Goal: Navigation & Orientation: Find specific page/section

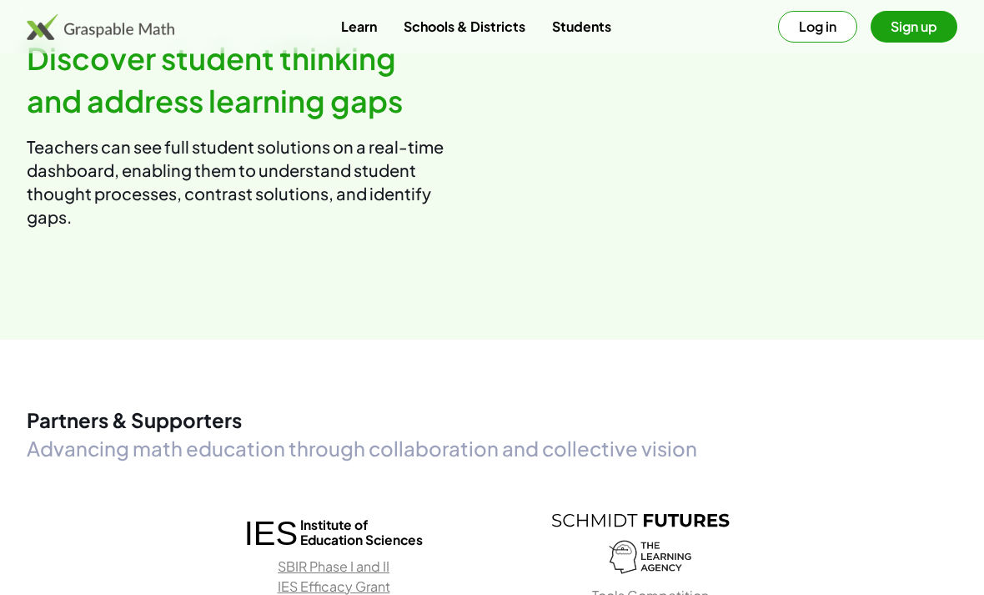
scroll to position [1924, 0]
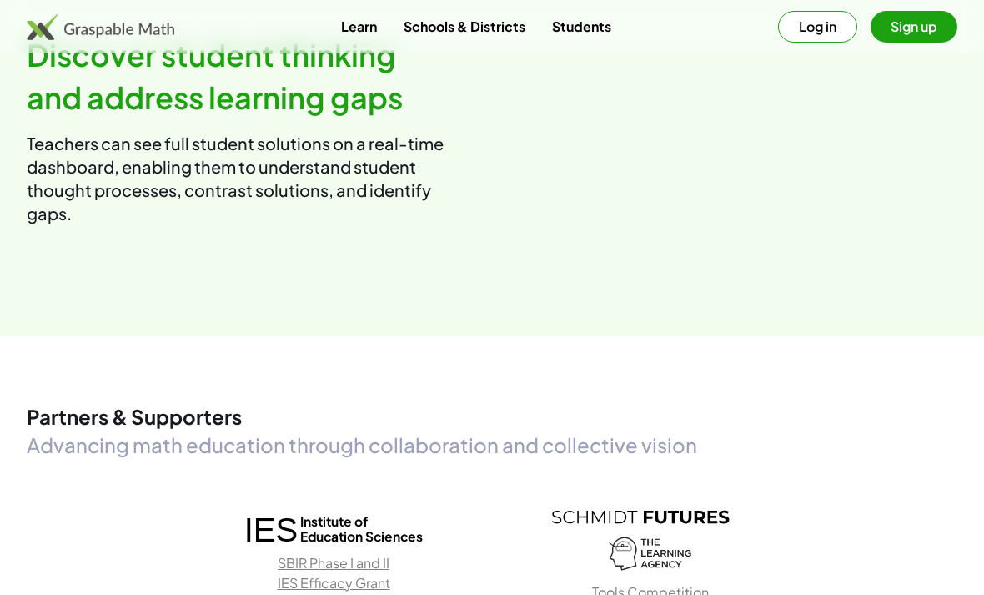
click at [820, 33] on button "Log in" at bounding box center [817, 27] width 79 height 32
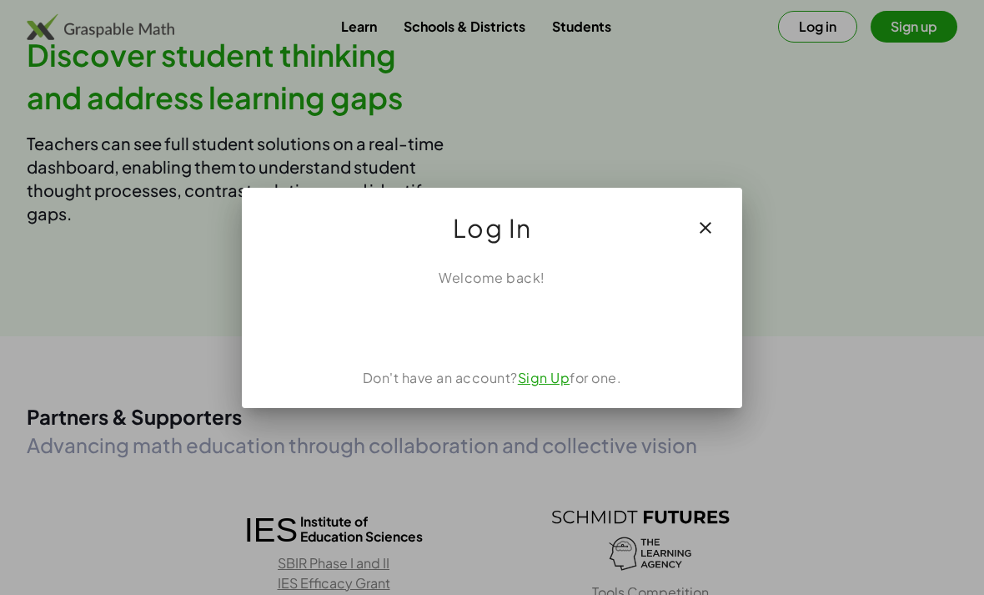
click at [521, 334] on div "Sign in with Google. Opens in new tab" at bounding box center [491, 324] width 153 height 37
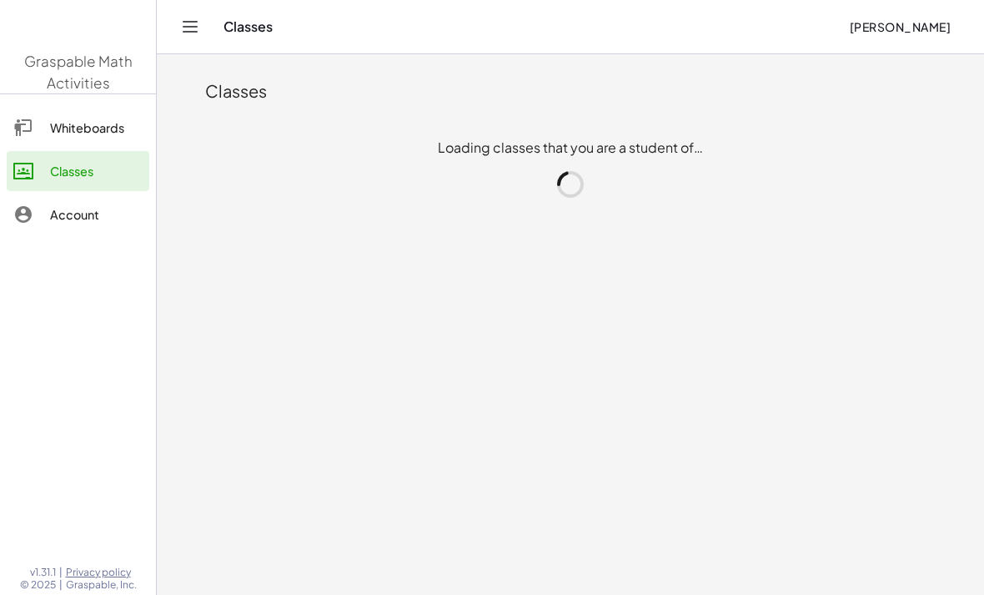
scroll to position [53, 0]
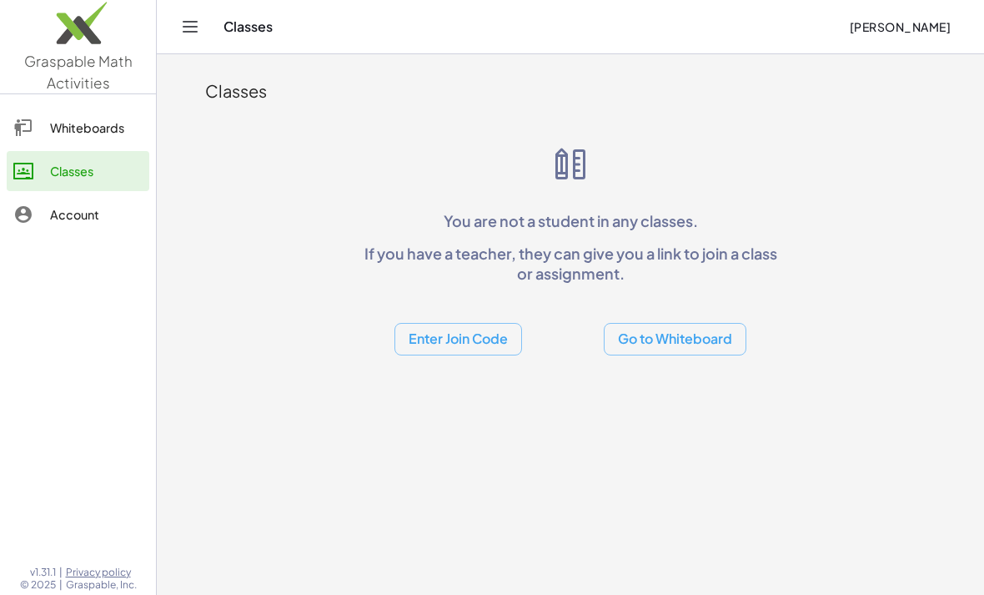
click at [102, 127] on div "Whiteboards" at bounding box center [96, 128] width 93 height 20
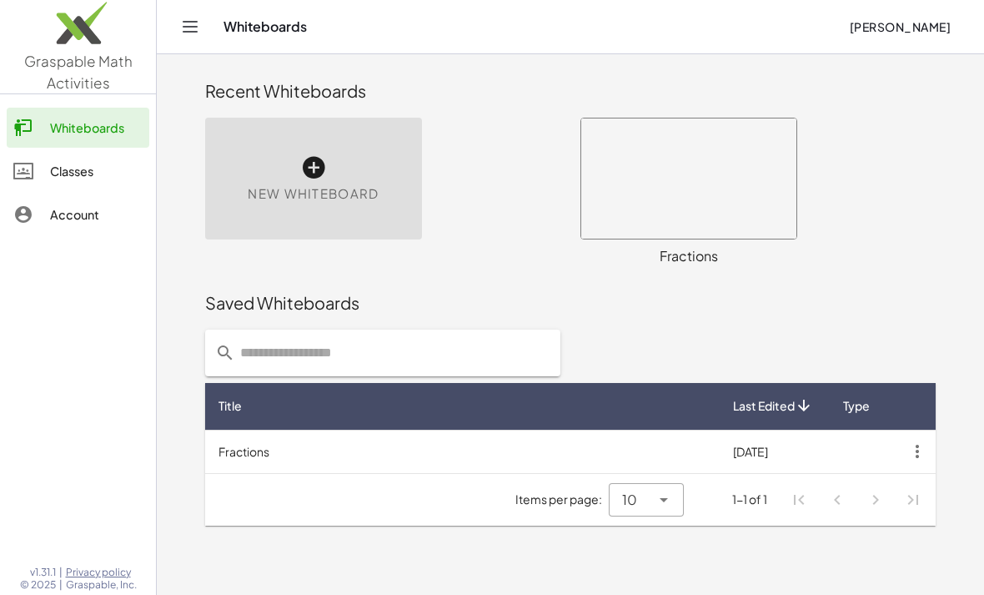
click at [180, 80] on main "Recent Whiteboards New Whiteboard × chevron_right Formulas Drag one side of a f…" at bounding box center [570, 297] width 827 height 595
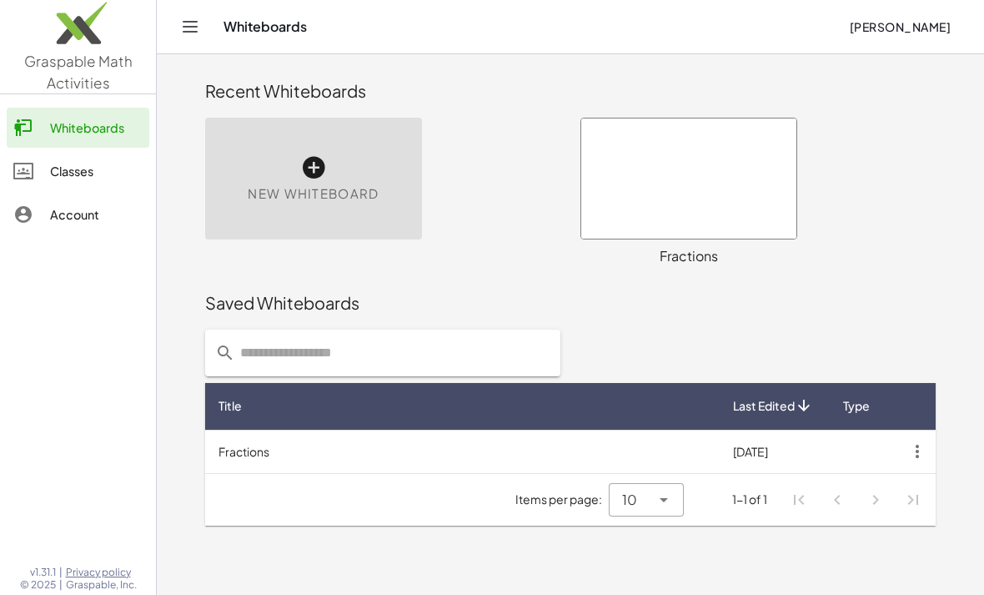
click at [174, 74] on main "Recent Whiteboards New Whiteboard × chevron_right Formulas Drag one side of a f…" at bounding box center [570, 297] width 827 height 595
click at [193, 78] on main "Recent Whiteboards New Whiteboard × chevron_right Formulas Drag one side of a f…" at bounding box center [570, 297] width 827 height 595
click at [114, 108] on link "Whiteboards" at bounding box center [78, 128] width 143 height 40
click at [85, 79] on span "Graspable Math Activities" at bounding box center [78, 72] width 108 height 40
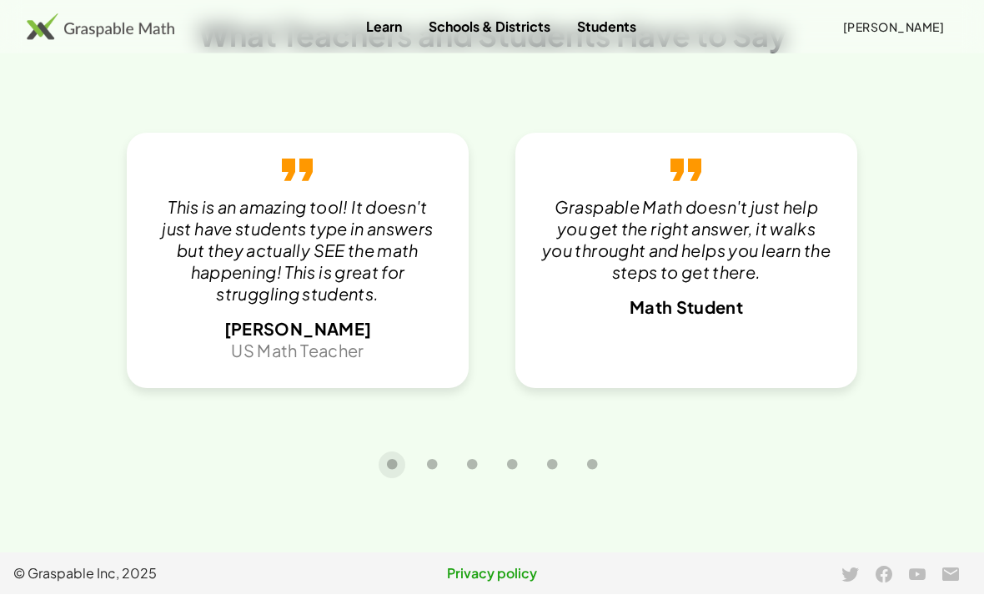
scroll to position [3396, 0]
click at [613, 23] on link "Students" at bounding box center [607, 26] width 86 height 31
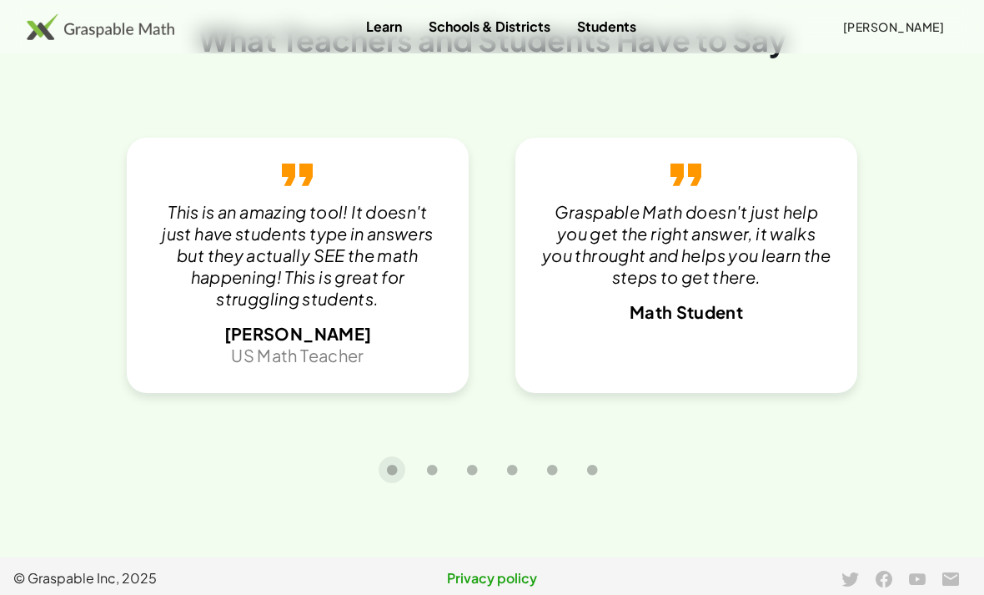
scroll to position [0, 184]
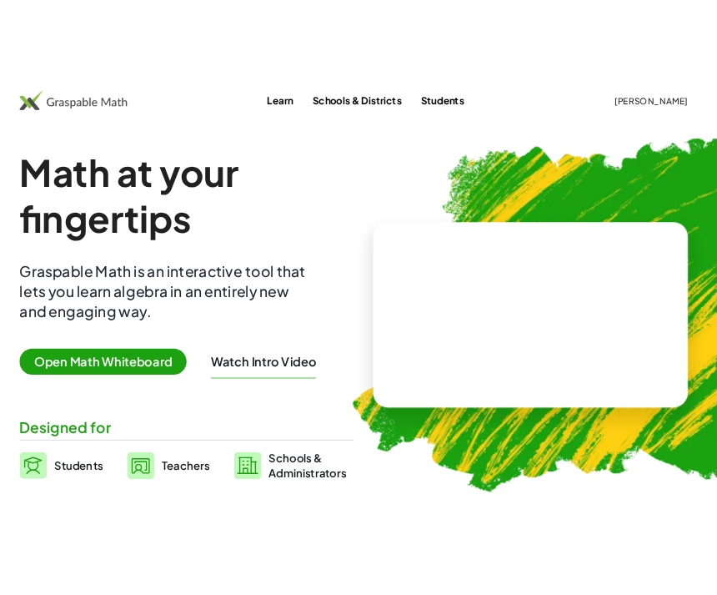
scroll to position [2270, 0]
